Goal: Information Seeking & Learning: Learn about a topic

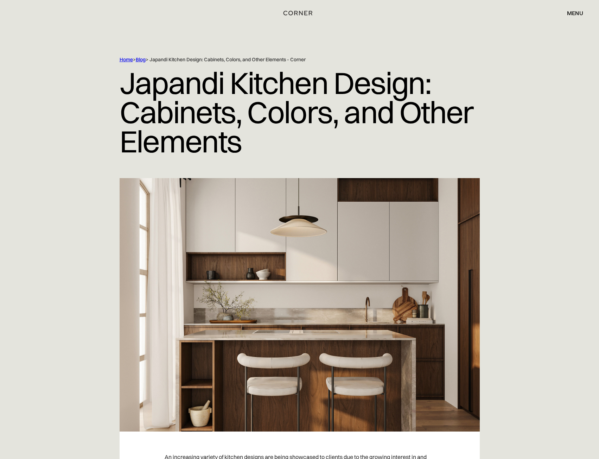
drag, startPoint x: 510, startPoint y: 116, endPoint x: 502, endPoint y: 90, distance: 27.3
click at [302, 13] on img "home" at bounding box center [298, 12] width 29 height 9
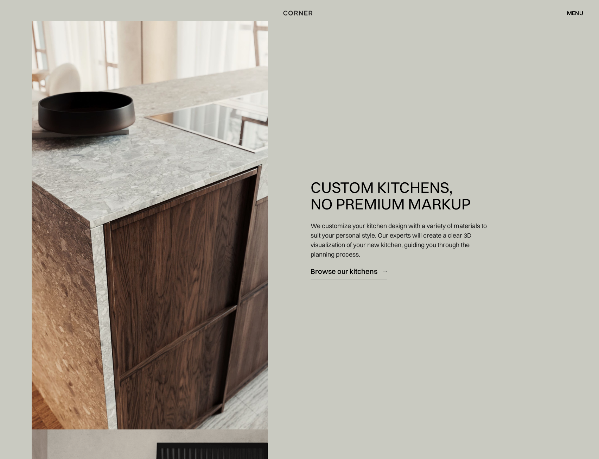
scroll to position [1196, 0]
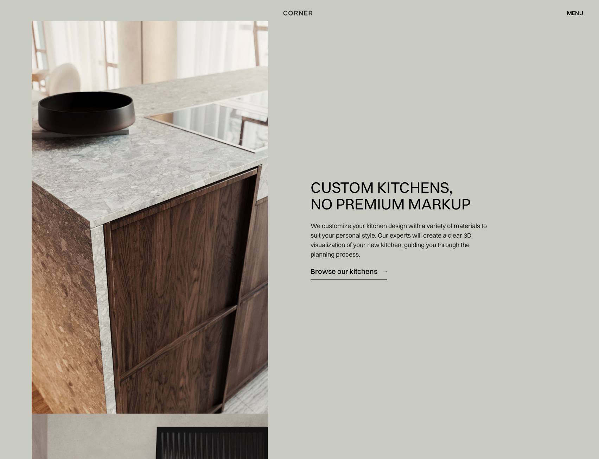
click at [337, 266] on link "Browse our kitchens" at bounding box center [349, 270] width 76 height 17
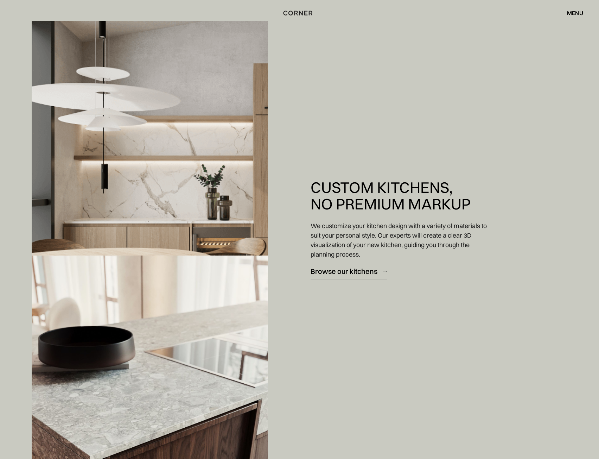
scroll to position [950, 0]
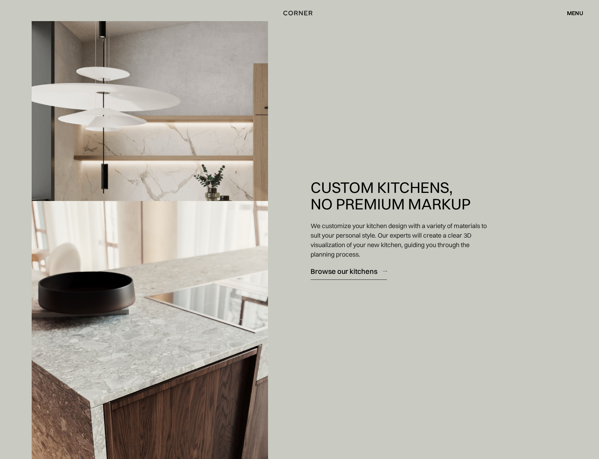
click at [360, 277] on link "Browse our kitchens" at bounding box center [349, 270] width 76 height 17
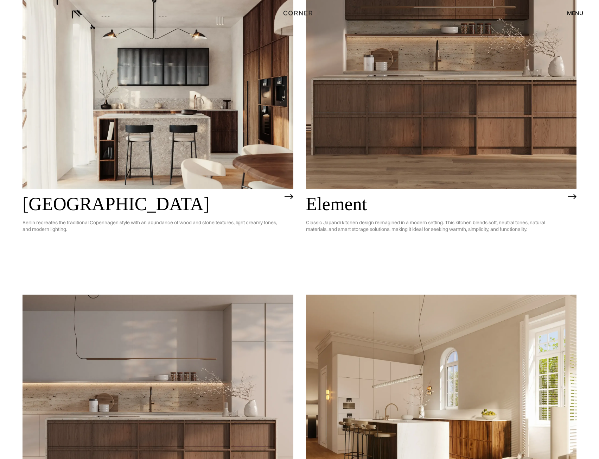
scroll to position [387, 0]
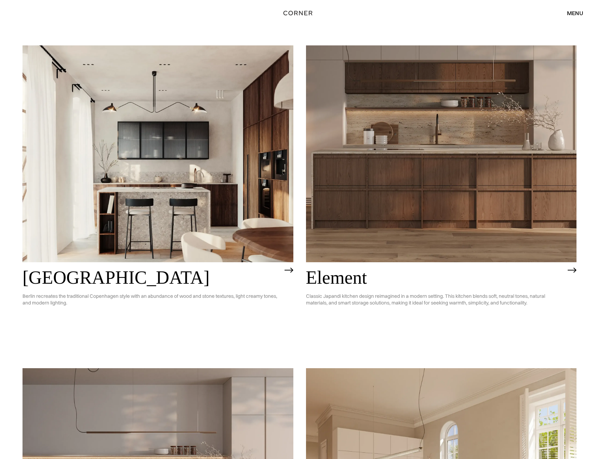
click at [448, 233] on img at bounding box center [441, 153] width 271 height 217
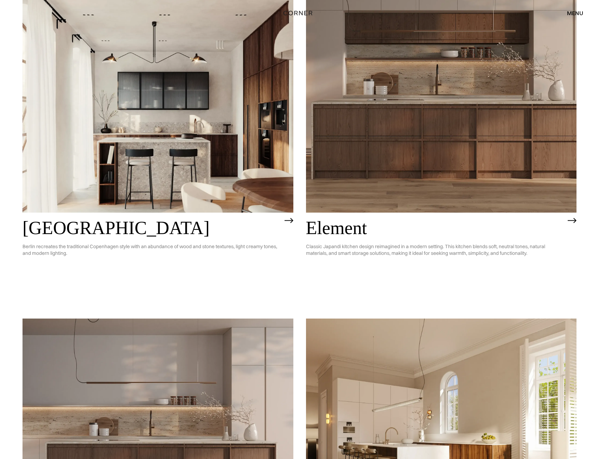
scroll to position [528, 0]
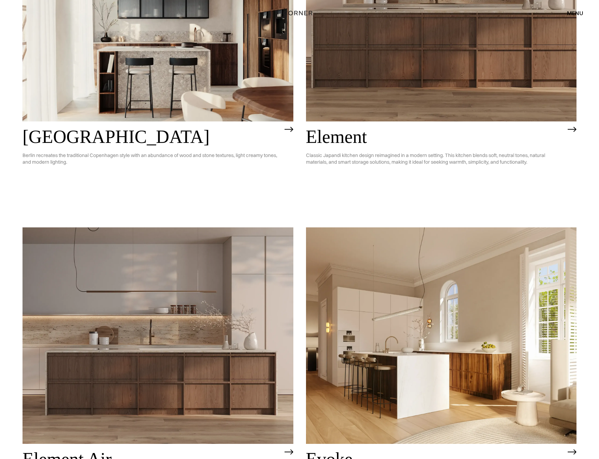
click at [231, 392] on img at bounding box center [158, 335] width 271 height 217
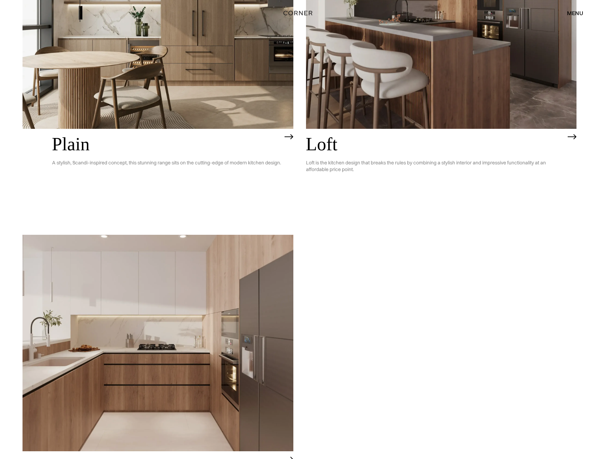
scroll to position [1899, 0]
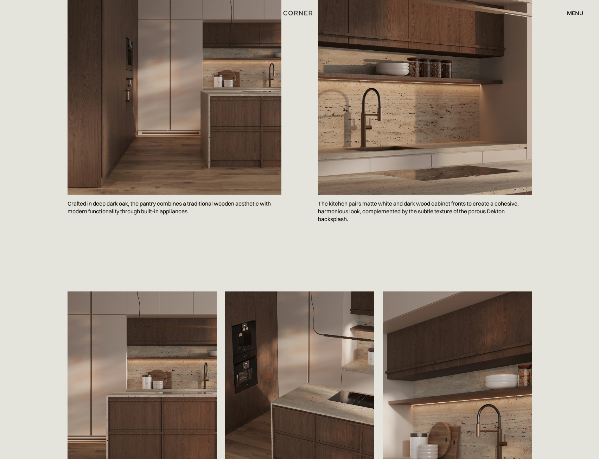
scroll to position [1125, 0]
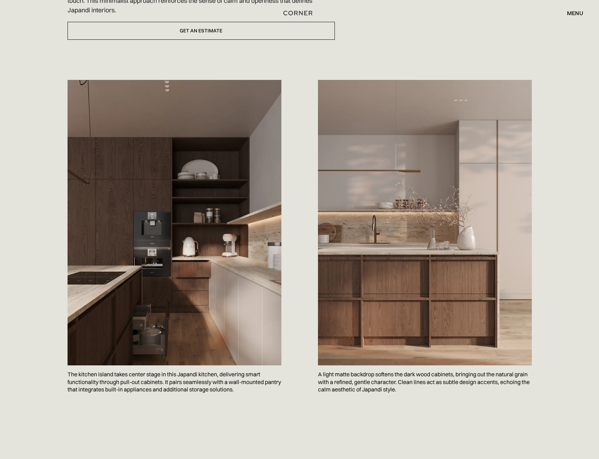
scroll to position [317, 0]
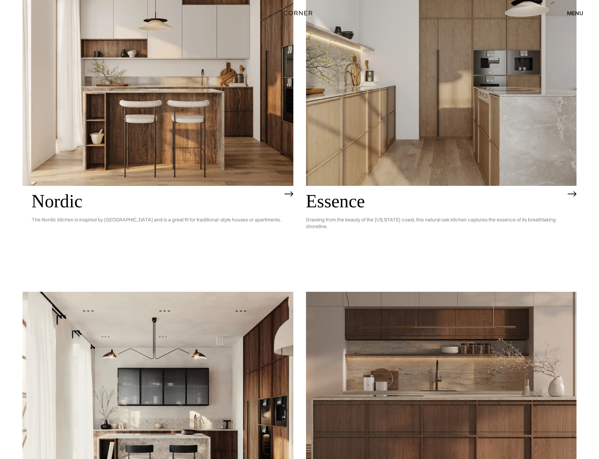
scroll to position [317, 0]
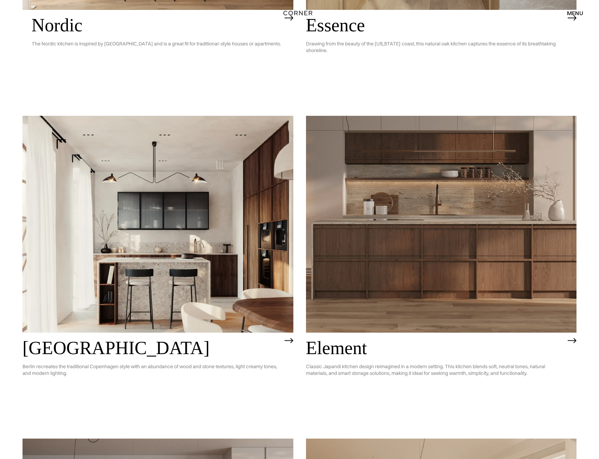
click at [344, 273] on img at bounding box center [441, 224] width 271 height 217
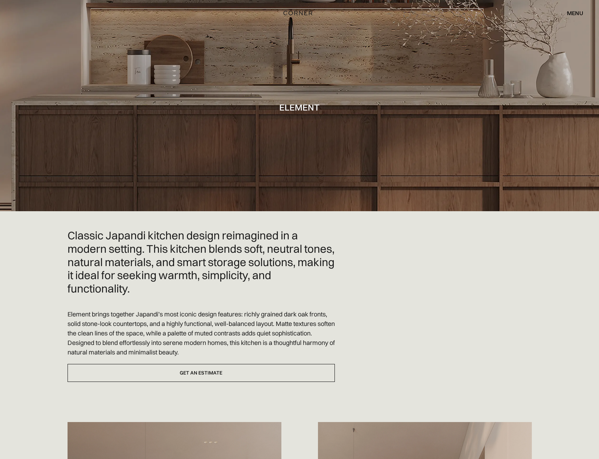
drag, startPoint x: 450, startPoint y: 345, endPoint x: 449, endPoint y: 124, distance: 220.9
click at [574, 12] on div "menu" at bounding box center [575, 13] width 16 height 6
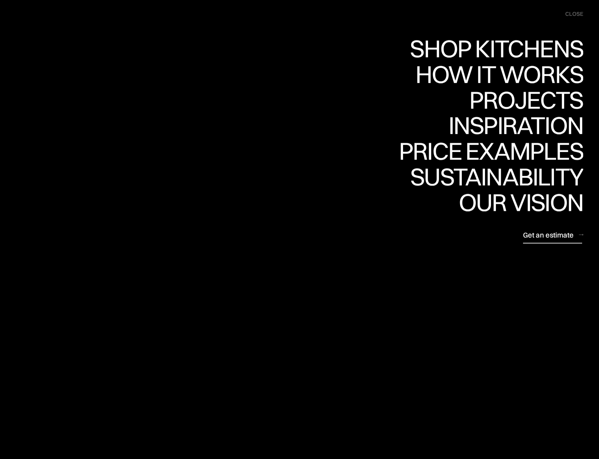
click at [547, 234] on div "Get an estimate" at bounding box center [548, 234] width 51 height 9
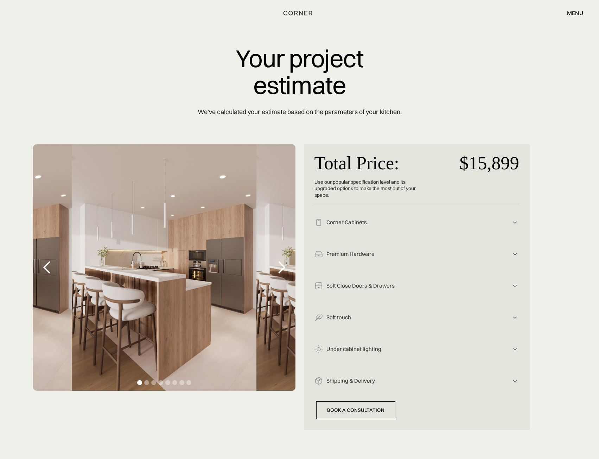
click at [283, 269] on div "next slide" at bounding box center [281, 267] width 14 height 14
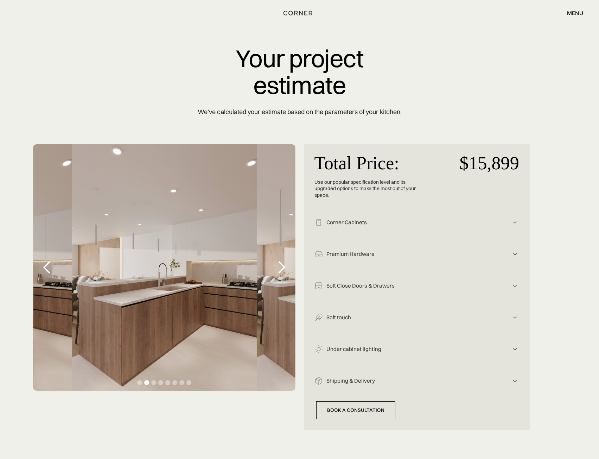
click at [283, 269] on div "next slide" at bounding box center [281, 267] width 14 height 14
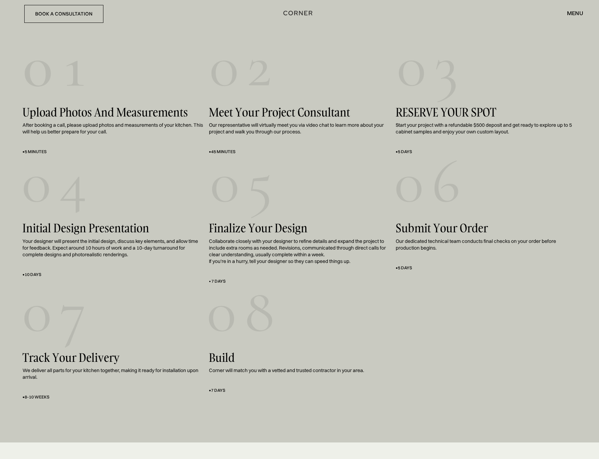
scroll to position [1161, 0]
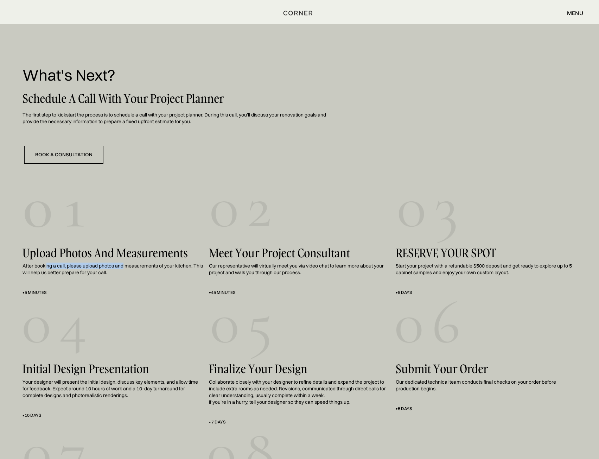
drag, startPoint x: 46, startPoint y: 264, endPoint x: 124, endPoint y: 266, distance: 78.1
click at [124, 266] on div "After booking a call, please upload photos and measurements of your kitchen. Th…" at bounding box center [113, 268] width 181 height 13
click at [147, 266] on div "After booking a call, please upload photos and measurements of your kitchen. Th…" at bounding box center [113, 268] width 181 height 13
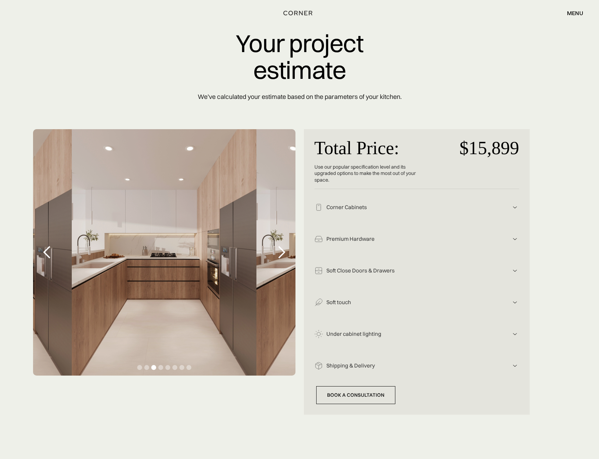
scroll to position [0, 0]
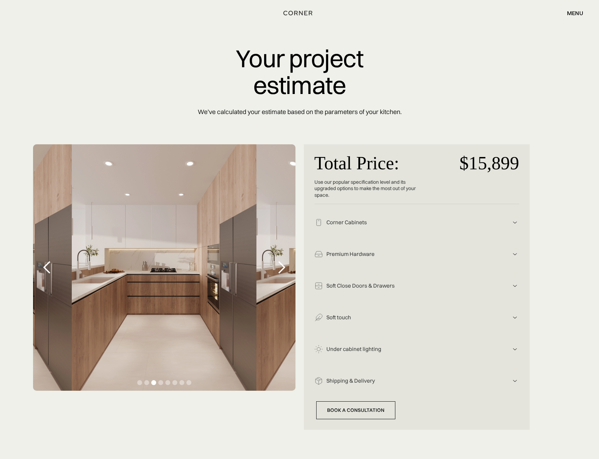
click at [277, 269] on div "next slide" at bounding box center [281, 267] width 14 height 14
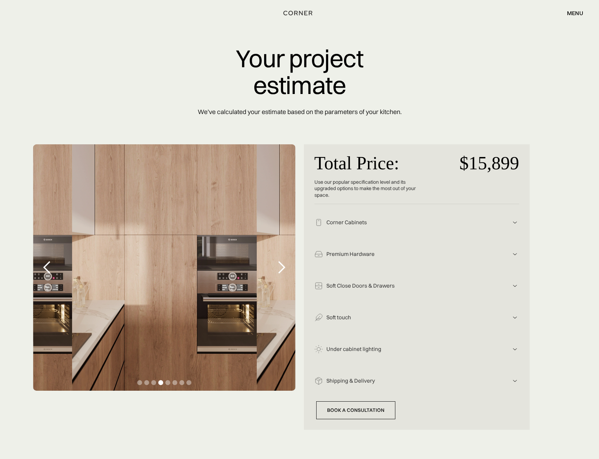
click at [185, 275] on div "4 of 8" at bounding box center [164, 267] width 262 height 246
click at [277, 272] on div "next slide" at bounding box center [281, 267] width 14 height 14
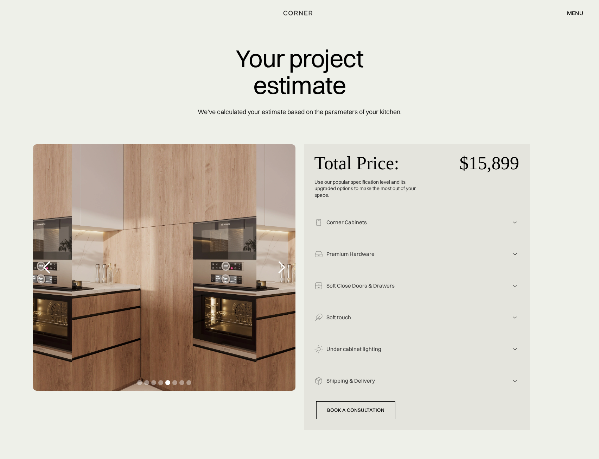
click at [277, 272] on div "next slide" at bounding box center [281, 267] width 14 height 14
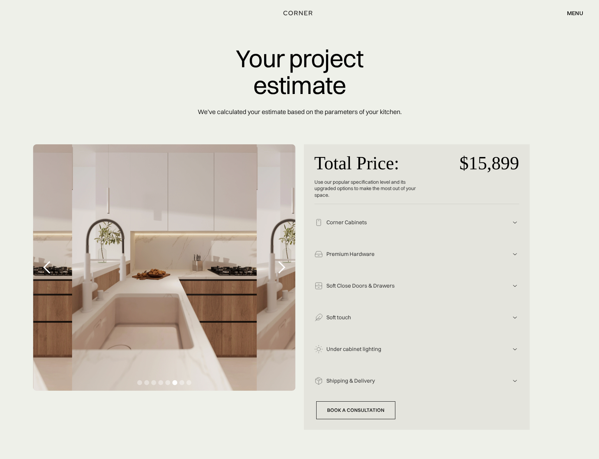
click at [277, 272] on div "next slide" at bounding box center [281, 267] width 14 height 14
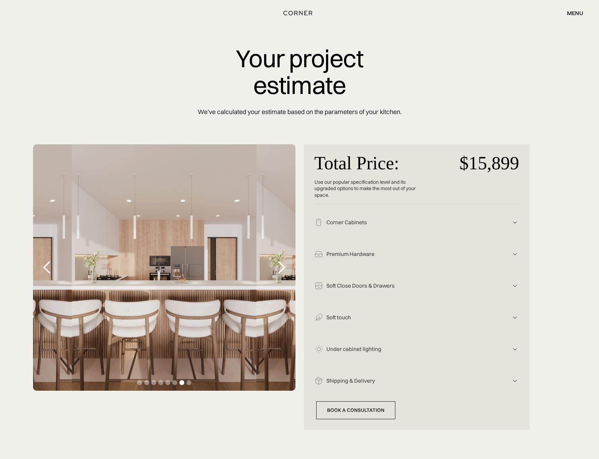
click at [277, 272] on div "next slide" at bounding box center [281, 267] width 14 height 14
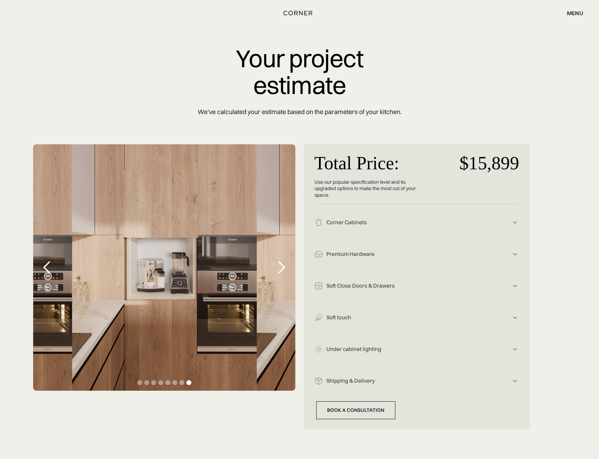
click at [277, 272] on div "next slide" at bounding box center [281, 267] width 14 height 14
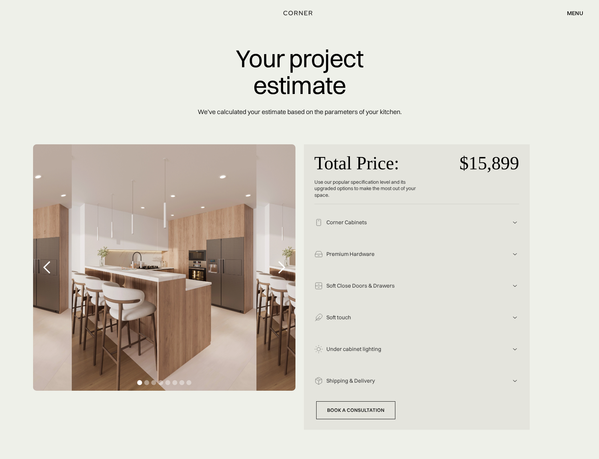
click at [277, 272] on div "next slide" at bounding box center [281, 267] width 14 height 14
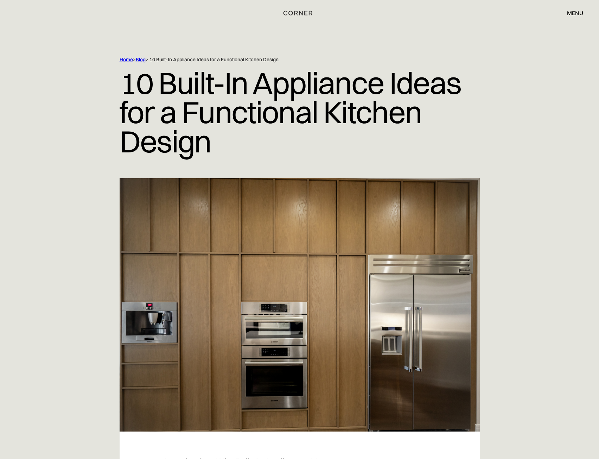
drag, startPoint x: 531, startPoint y: 276, endPoint x: 480, endPoint y: 96, distance: 186.8
drag, startPoint x: 459, startPoint y: 170, endPoint x: 389, endPoint y: 4, distance: 180.0
click at [146, 59] on link "Blog" at bounding box center [141, 59] width 10 height 6
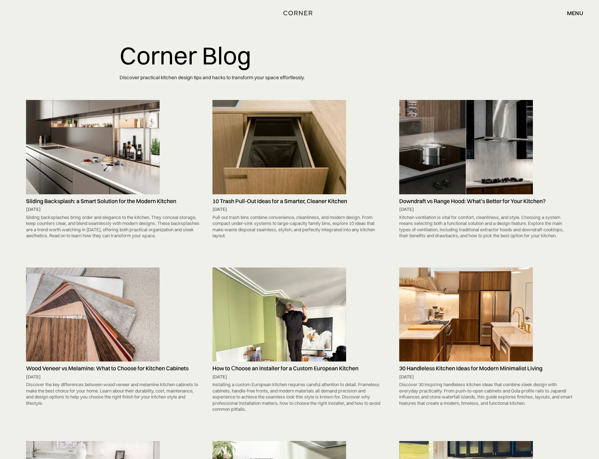
click at [324, 164] on img at bounding box center [279, 147] width 134 height 94
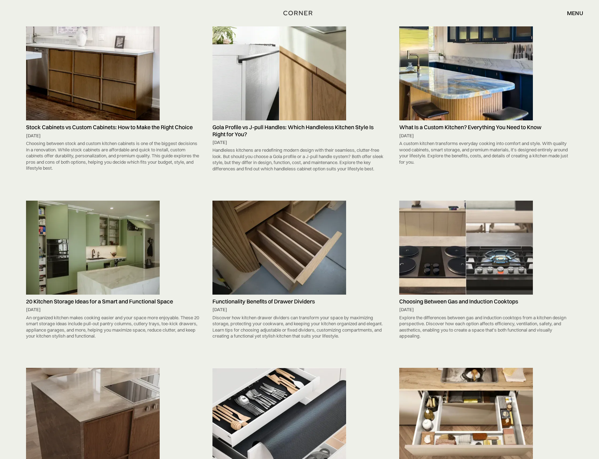
scroll to position [492, 0]
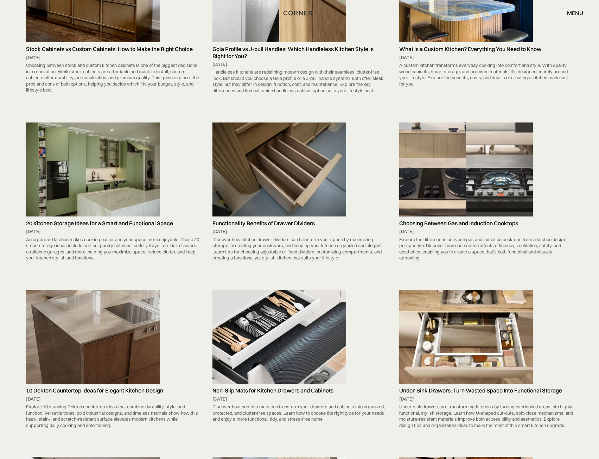
click at [486, 357] on img at bounding box center [466, 336] width 134 height 94
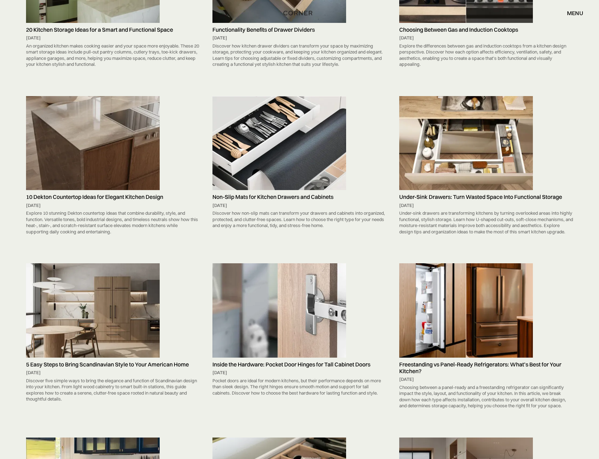
scroll to position [703, 0]
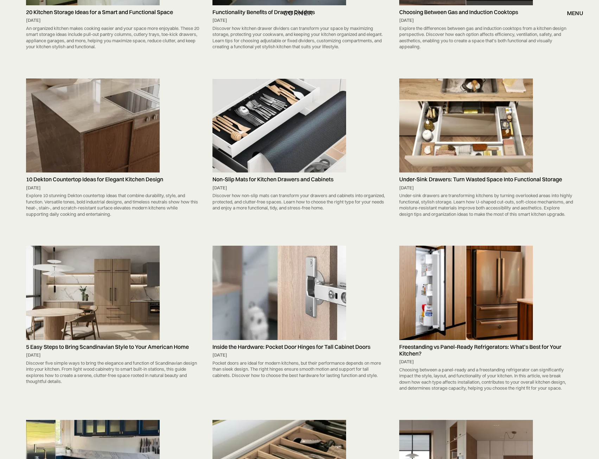
click at [504, 313] on img at bounding box center [466, 292] width 134 height 94
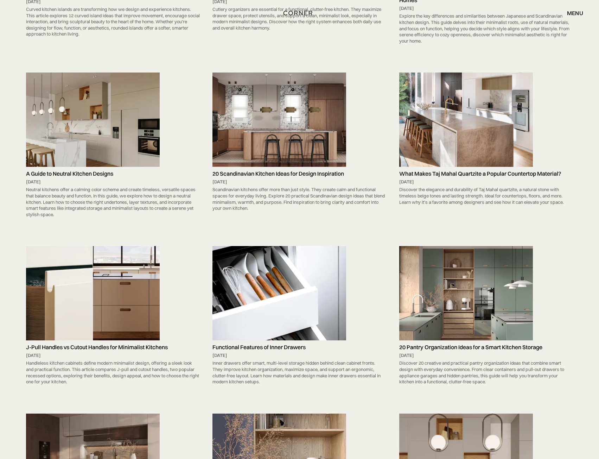
scroll to position [1231, 0]
click at [283, 304] on img at bounding box center [279, 292] width 134 height 94
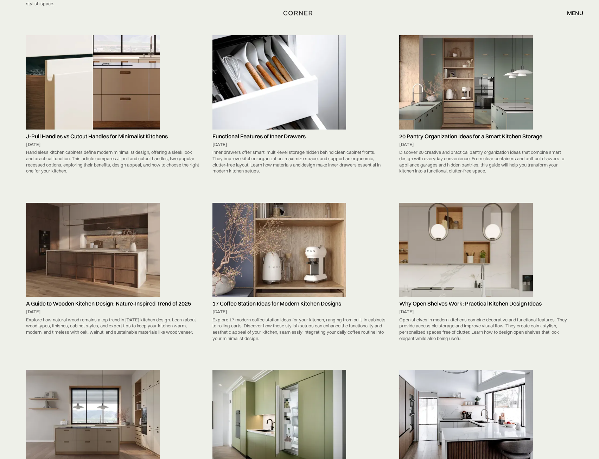
scroll to position [1442, 0]
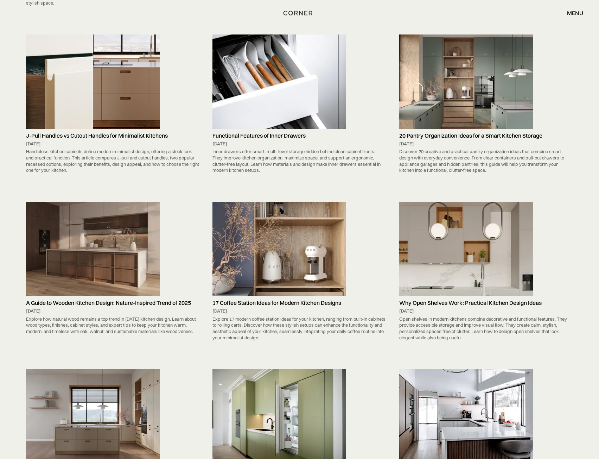
click at [129, 296] on img at bounding box center [93, 249] width 134 height 94
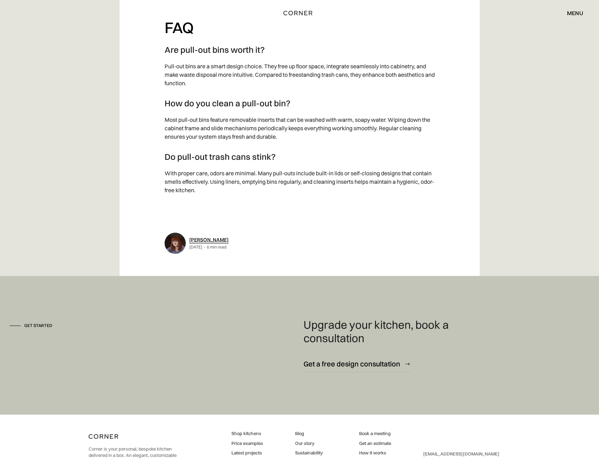
scroll to position [3667, 0]
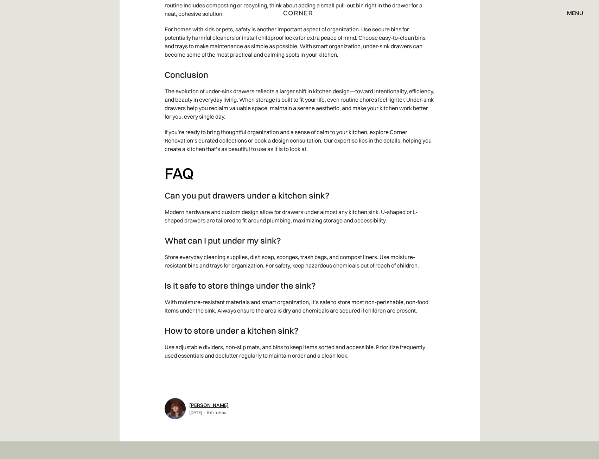
scroll to position [2813, 0]
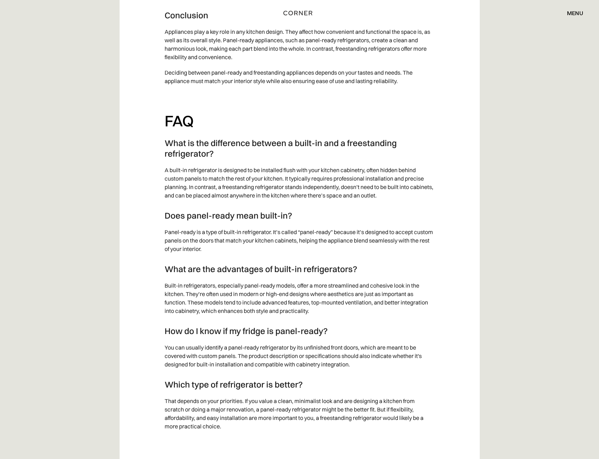
scroll to position [3165, 0]
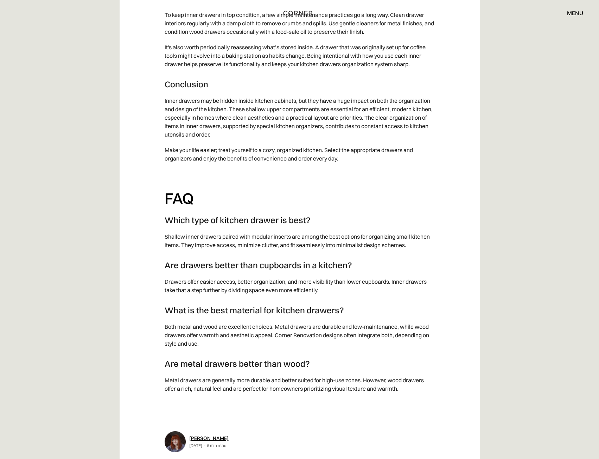
scroll to position [3130, 0]
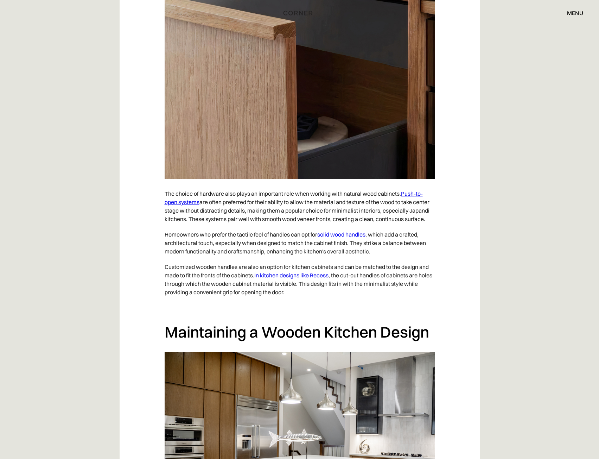
scroll to position [2673, 0]
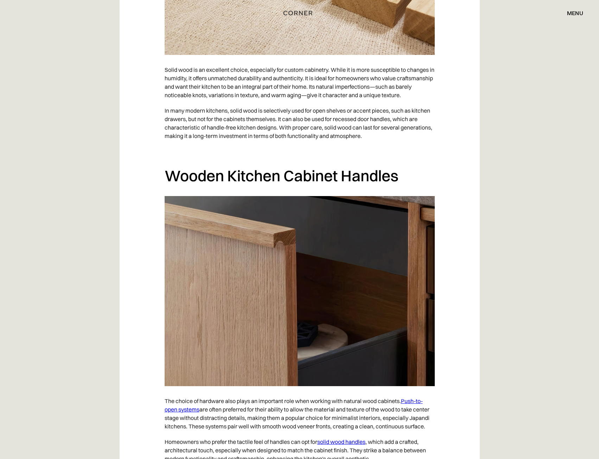
drag, startPoint x: 443, startPoint y: 139, endPoint x: 442, endPoint y: 135, distance: 4.0
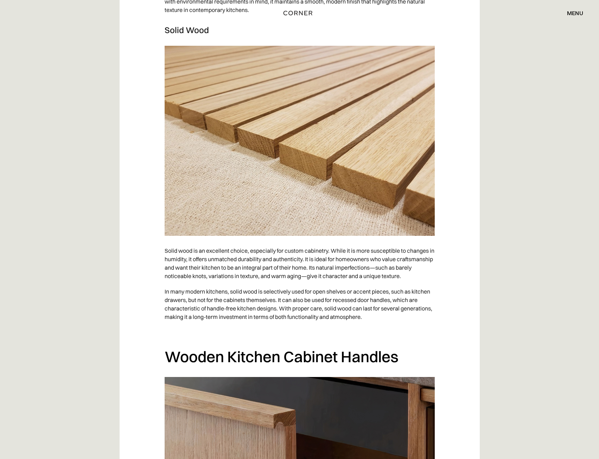
scroll to position [2189, 0]
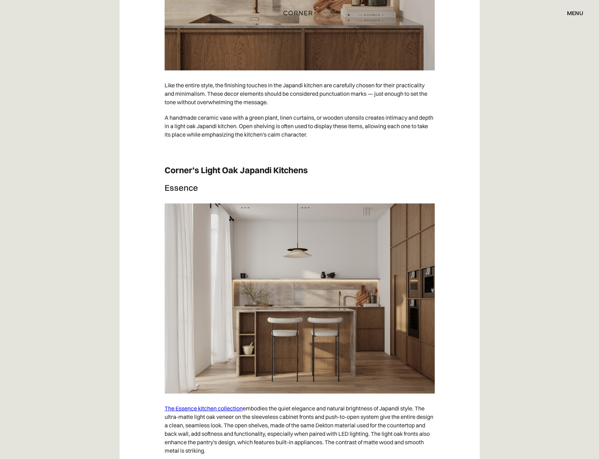
scroll to position [3587, 0]
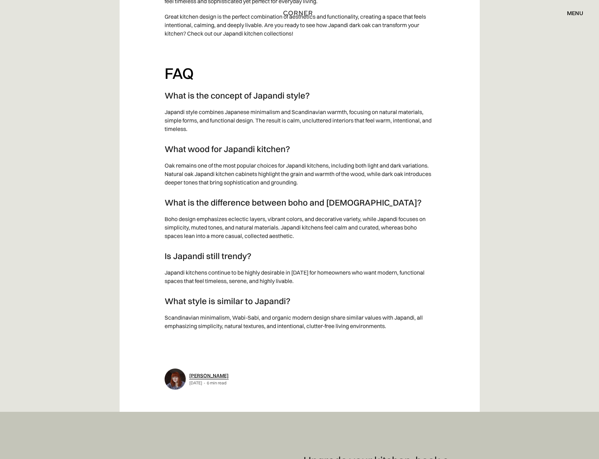
scroll to position [3517, 0]
